Goal: Task Accomplishment & Management: Use online tool/utility

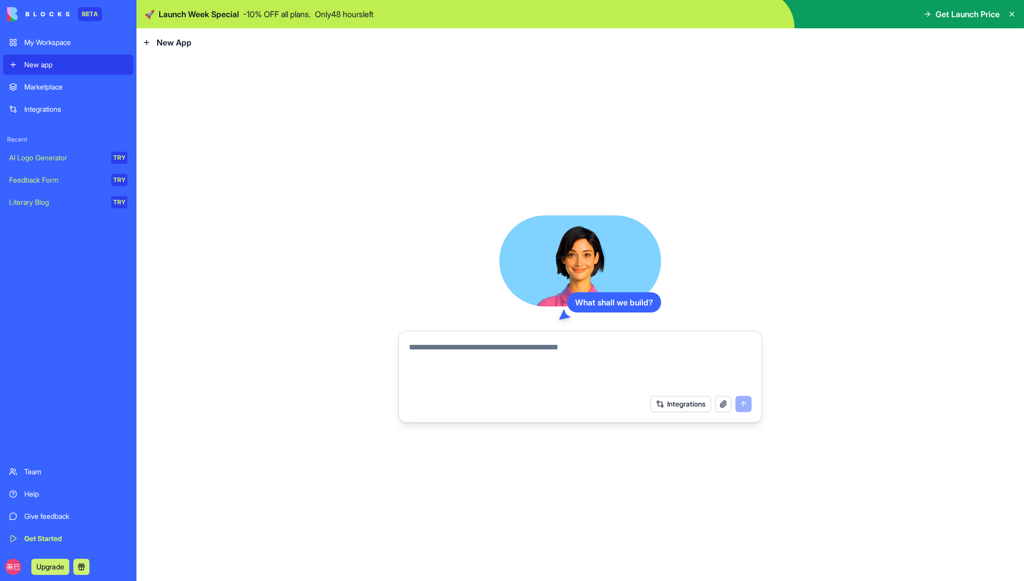
click at [982, 18] on span "Get Launch Price" at bounding box center [968, 14] width 64 height 12
click at [929, 15] on icon at bounding box center [928, 14] width 8 height 8
click at [924, 15] on icon at bounding box center [928, 14] width 8 height 8
click at [970, 11] on span "Get Launch Price" at bounding box center [968, 14] width 64 height 12
click at [969, 16] on span "Get Launch Price" at bounding box center [968, 14] width 64 height 12
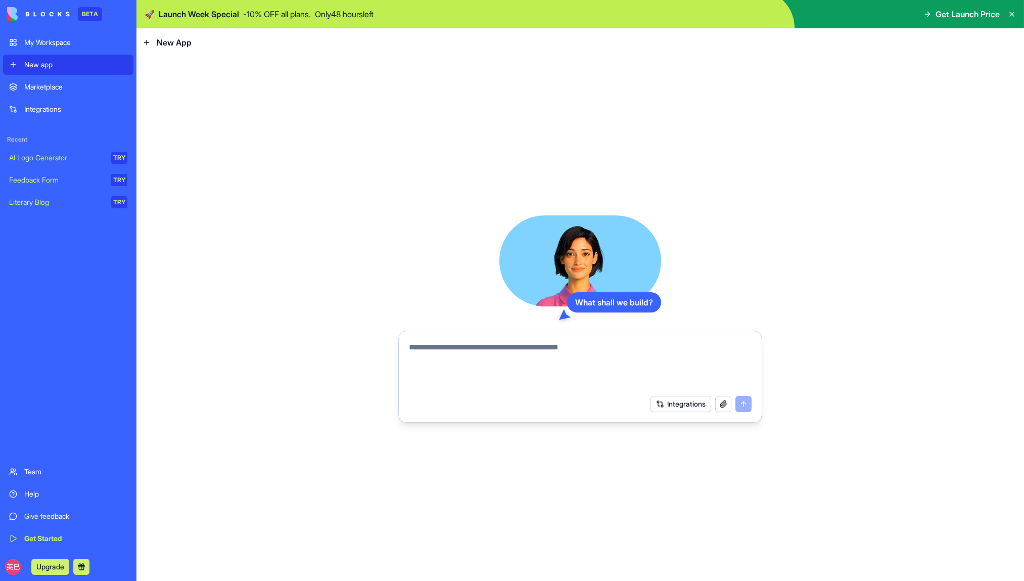
click at [335, 12] on p "Only 48 hours left" at bounding box center [344, 14] width 59 height 12
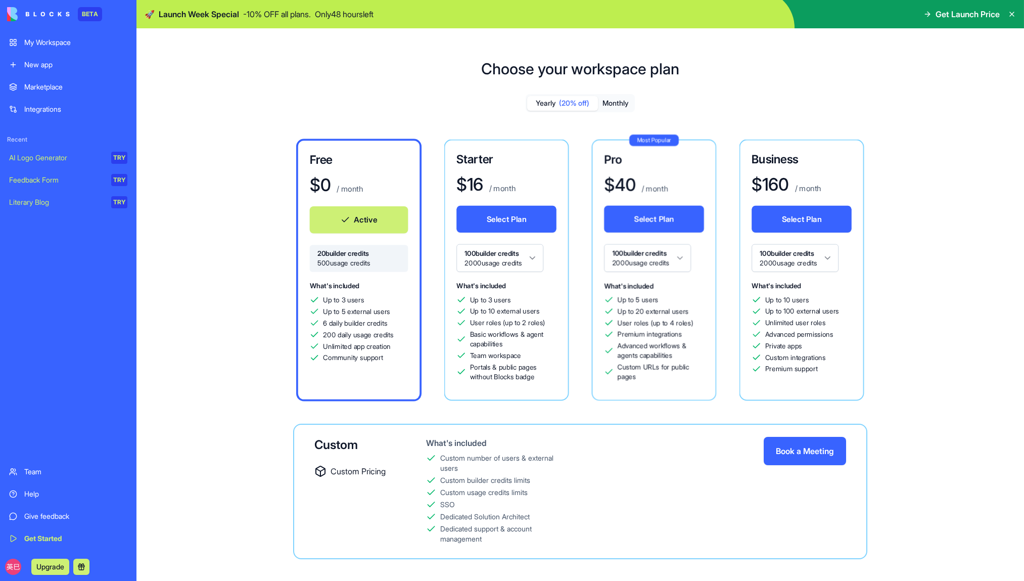
click at [1012, 17] on icon at bounding box center [1012, 14] width 8 height 8
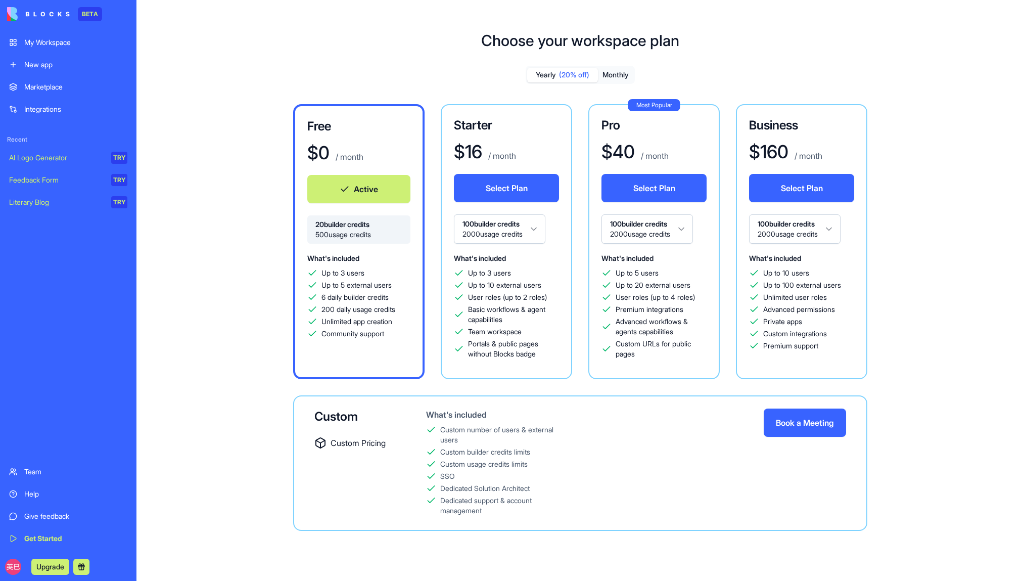
click at [61, 46] on div "My Workspace" at bounding box center [75, 42] width 103 height 10
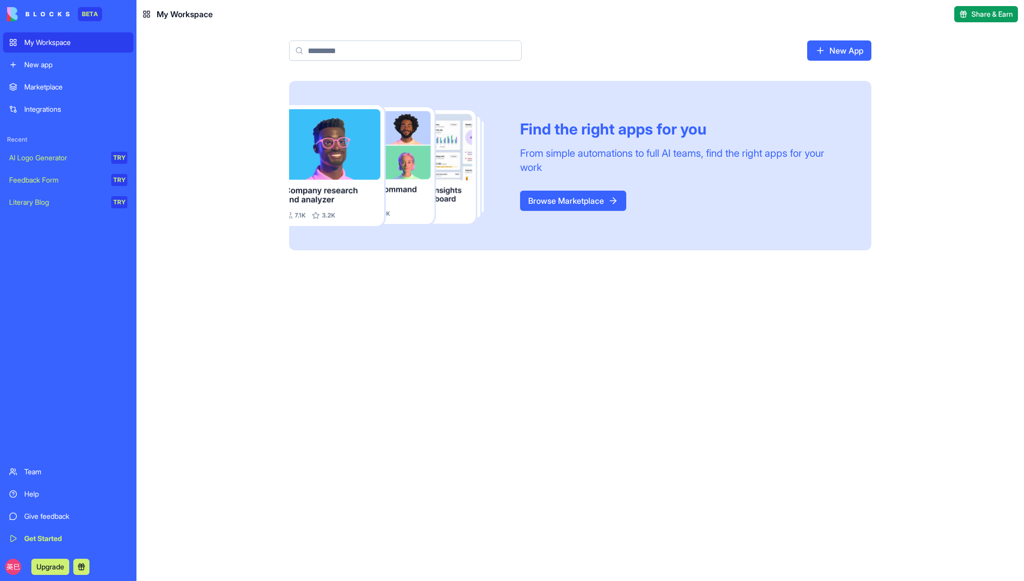
click at [55, 69] on div "New app" at bounding box center [75, 65] width 103 height 10
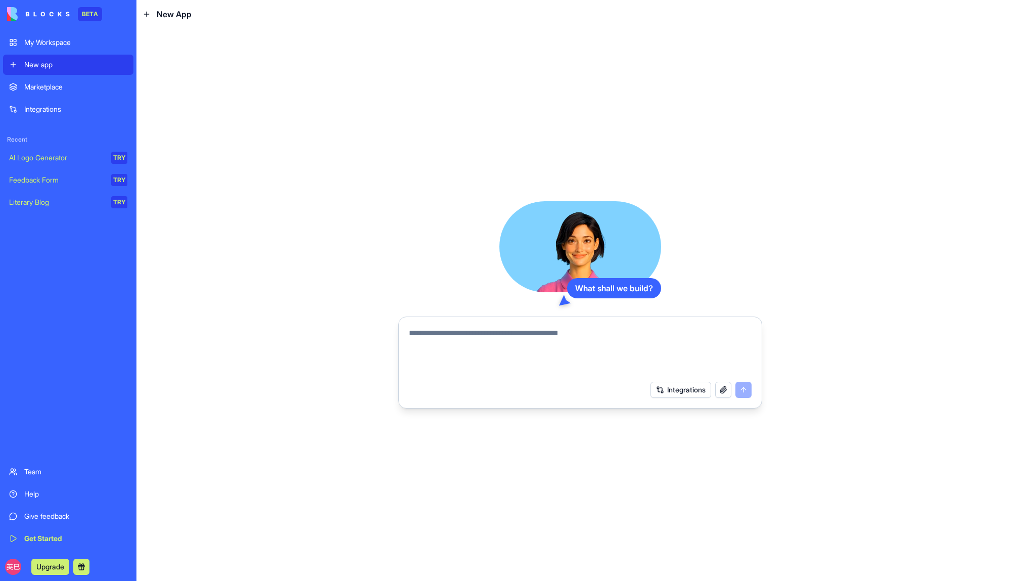
click at [696, 388] on button "Integrations" at bounding box center [681, 390] width 61 height 16
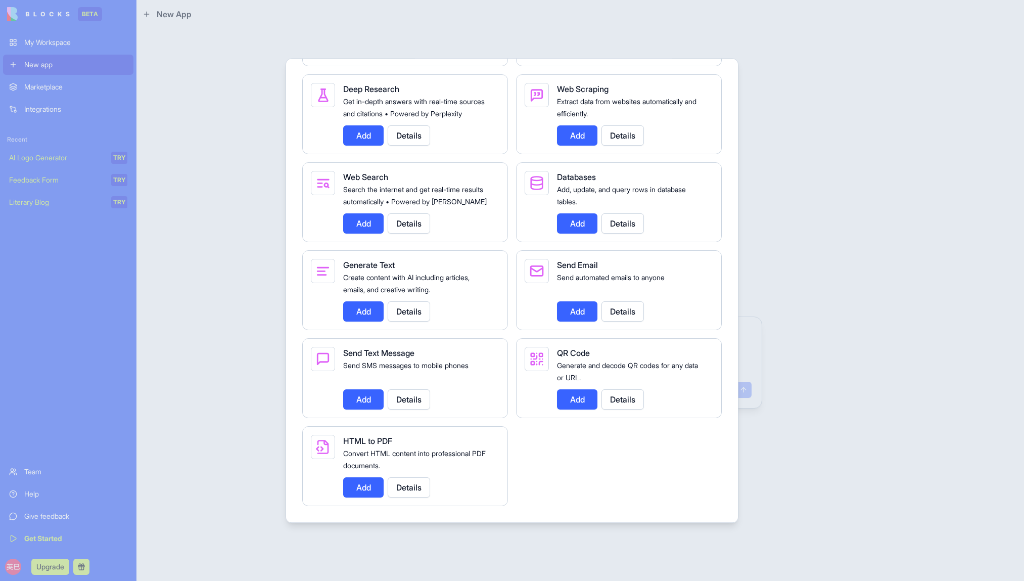
scroll to position [1522, 0]
click at [241, 234] on div at bounding box center [512, 290] width 1024 height 581
